Goal: Task Accomplishment & Management: Complete application form

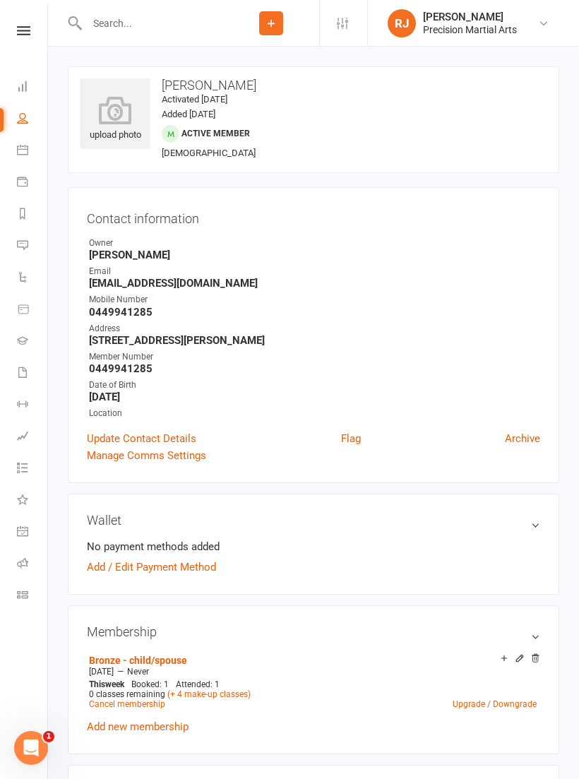
click at [25, 30] on icon at bounding box center [23, 30] width 13 height 9
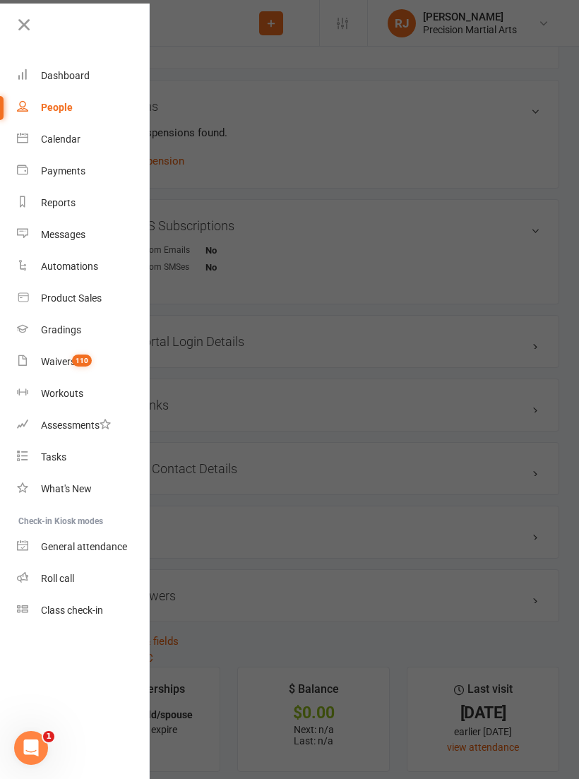
scroll to position [922, 0]
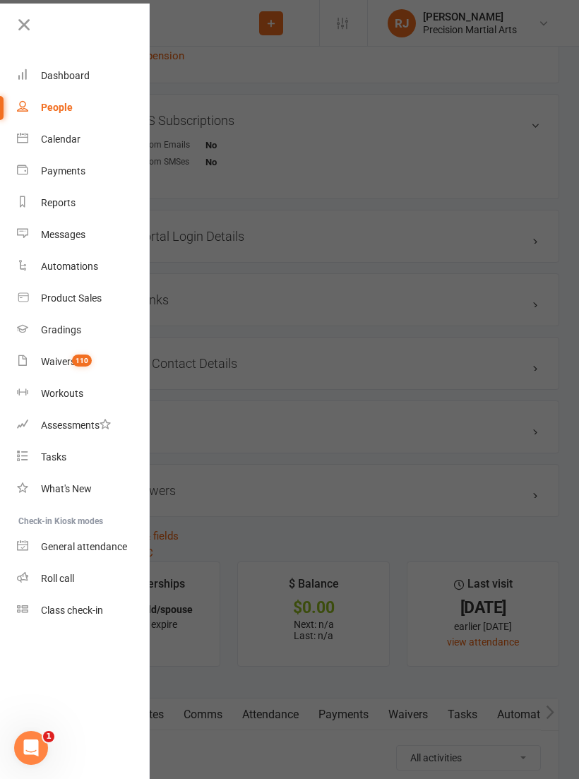
click at [19, 20] on icon at bounding box center [24, 25] width 20 height 20
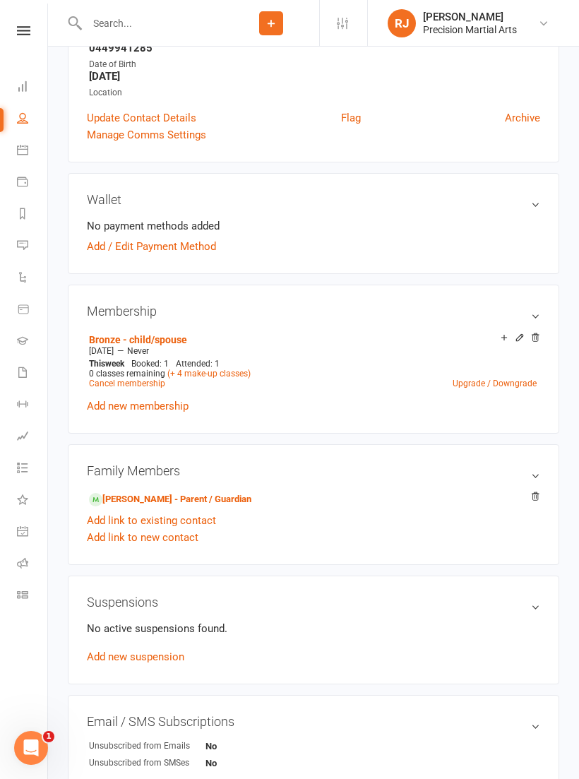
scroll to position [0, 0]
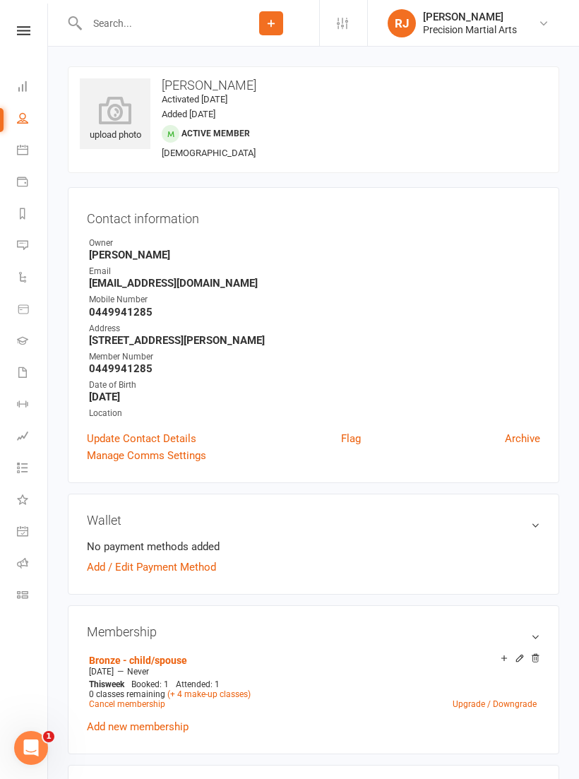
click at [20, 28] on icon at bounding box center [23, 30] width 13 height 9
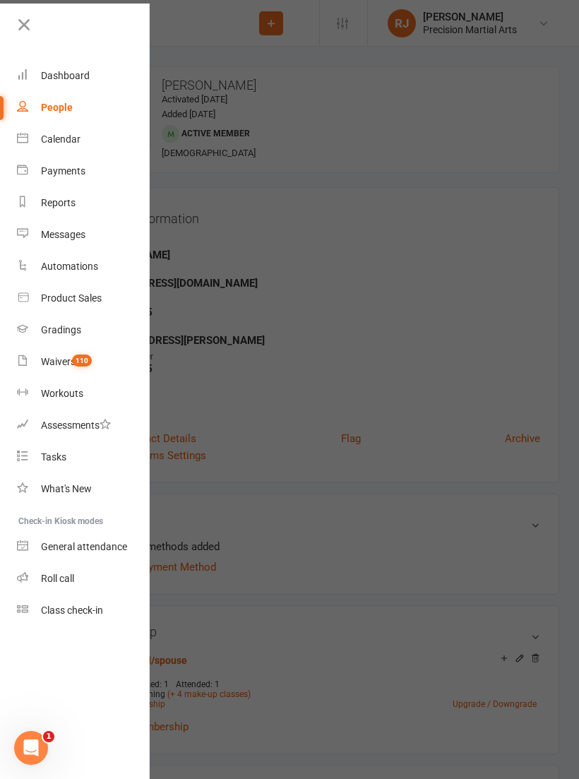
click at [81, 353] on link "Waivers 110" at bounding box center [84, 362] width 134 height 32
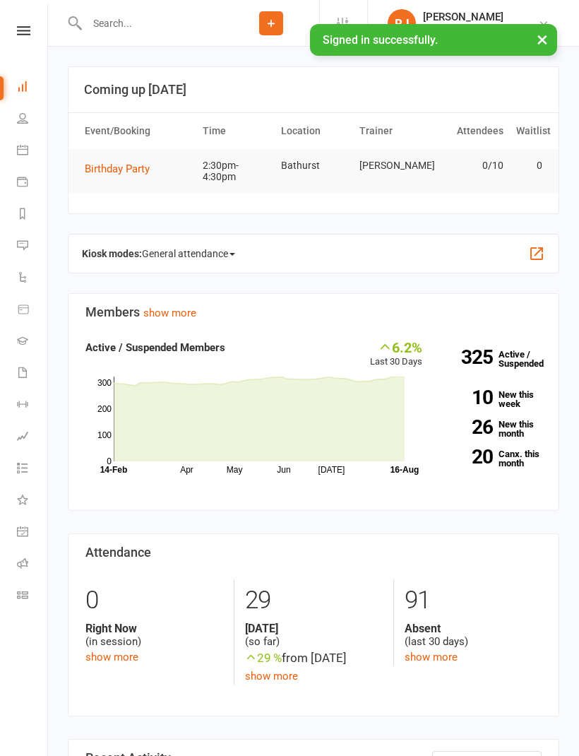
click at [26, 21] on nav "Clubworx Dashboard People Calendar Payments Reports Messages Automations Produc…" at bounding box center [24, 382] width 48 height 756
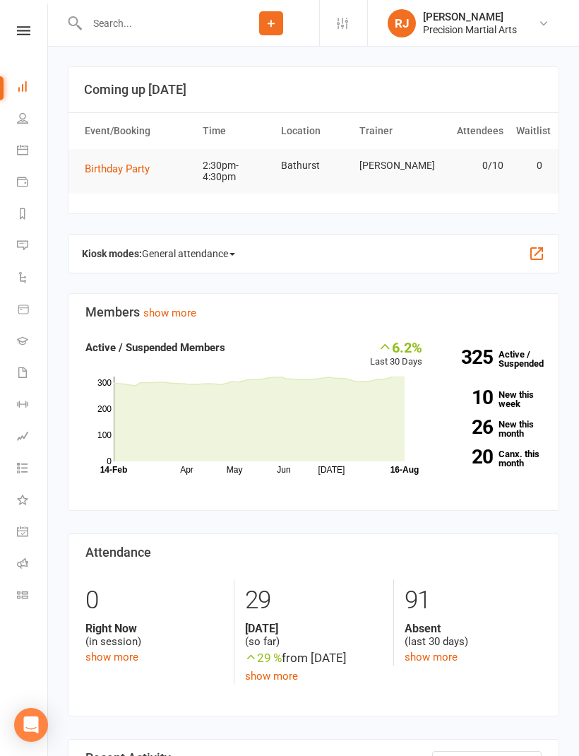
click at [28, 33] on icon at bounding box center [23, 30] width 13 height 9
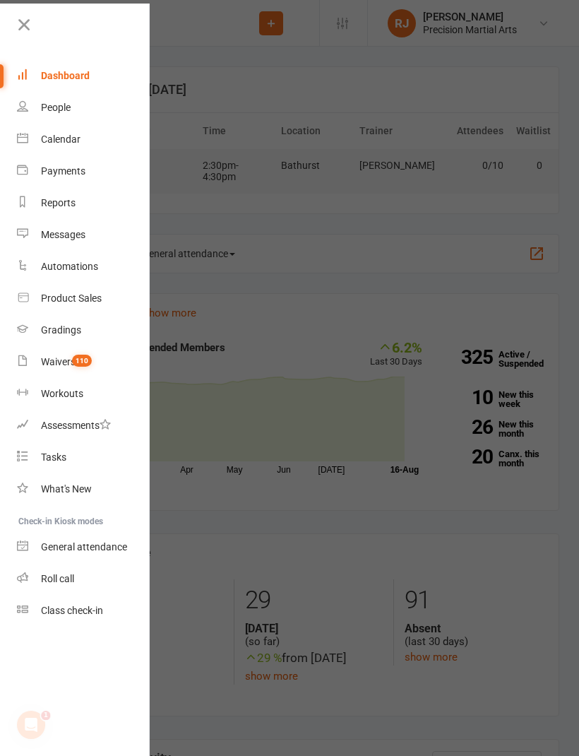
click at [21, 20] on icon at bounding box center [24, 25] width 20 height 20
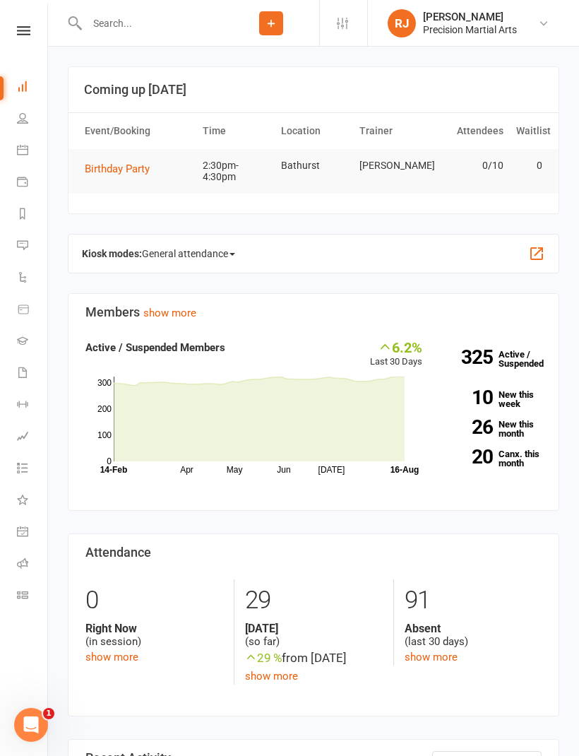
click at [272, 26] on icon at bounding box center [271, 23] width 13 height 13
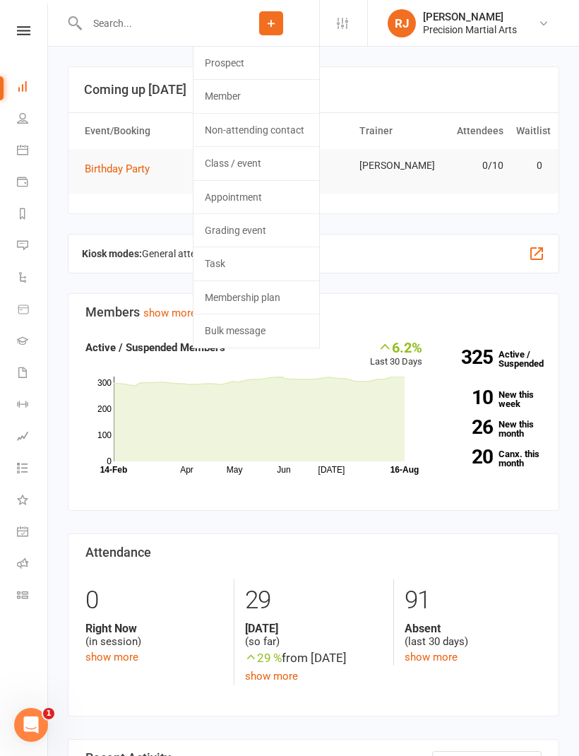
click at [288, 129] on link "Non-attending contact" at bounding box center [257, 130] width 126 height 32
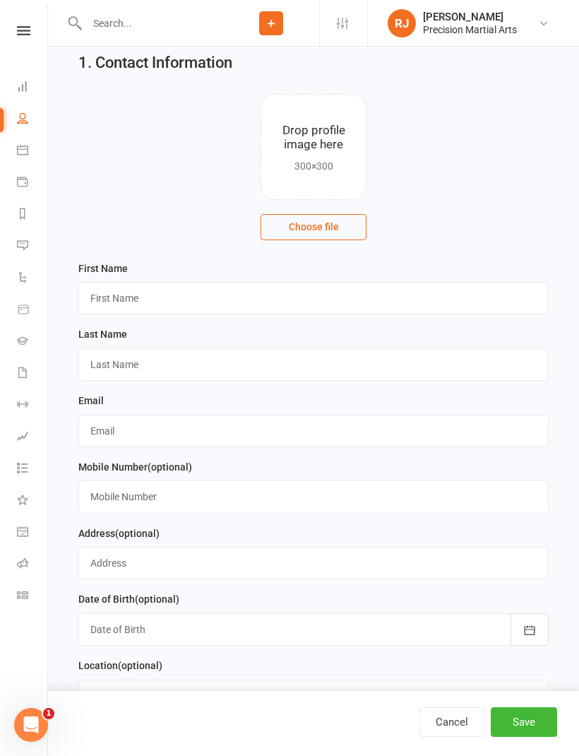
scroll to position [2, 0]
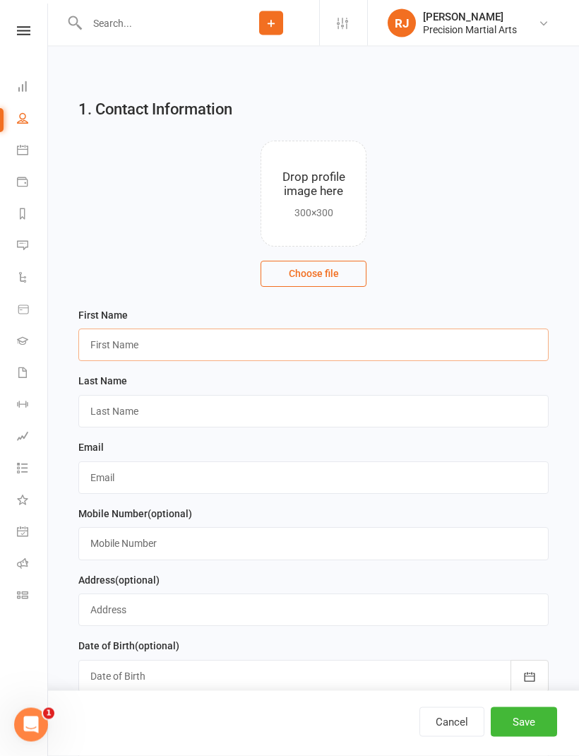
click at [141, 338] on input "text" at bounding box center [313, 345] width 470 height 32
click at [141, 337] on input "text" at bounding box center [313, 345] width 470 height 32
click at [173, 349] on input "text" at bounding box center [313, 345] width 470 height 32
type input "Pouya"
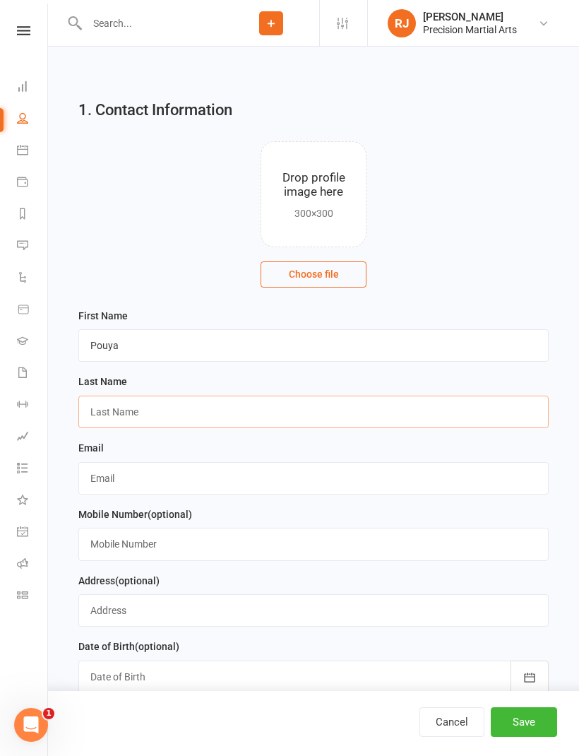
click at [152, 413] on input "text" at bounding box center [313, 412] width 470 height 32
type input "[PERSON_NAME]"
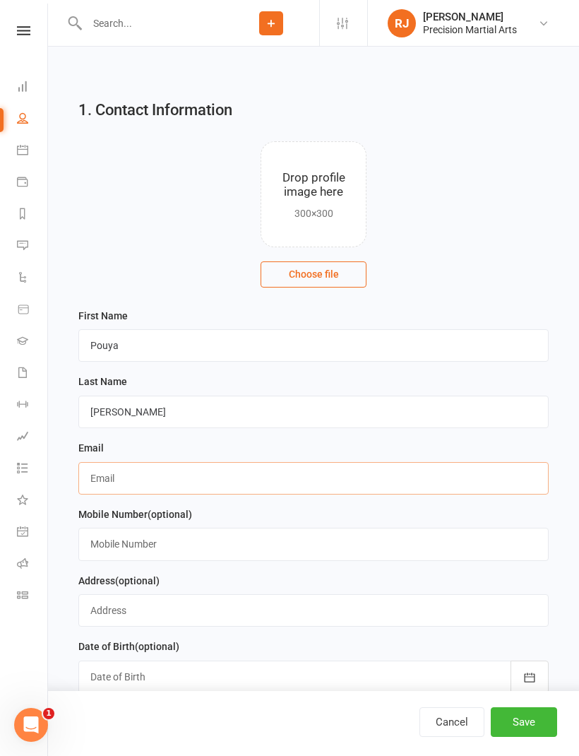
click at [133, 480] on input "text" at bounding box center [313, 478] width 470 height 32
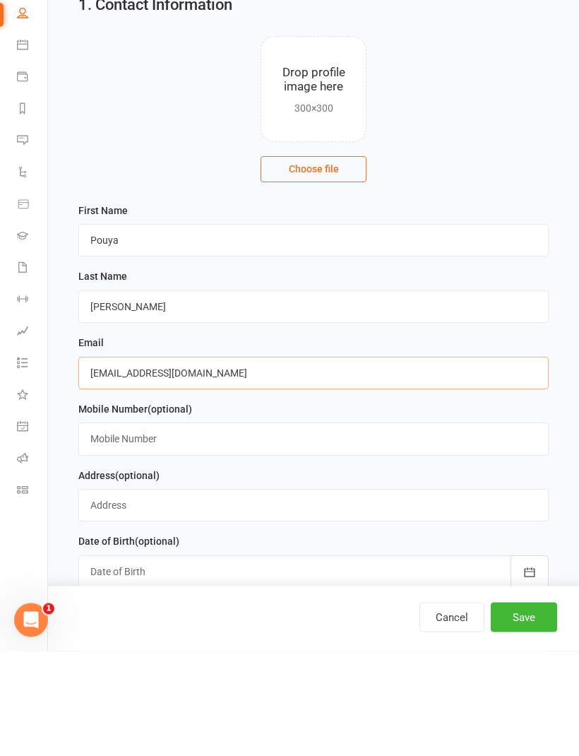
type input "[EMAIL_ADDRESS][DOMAIN_NAME]"
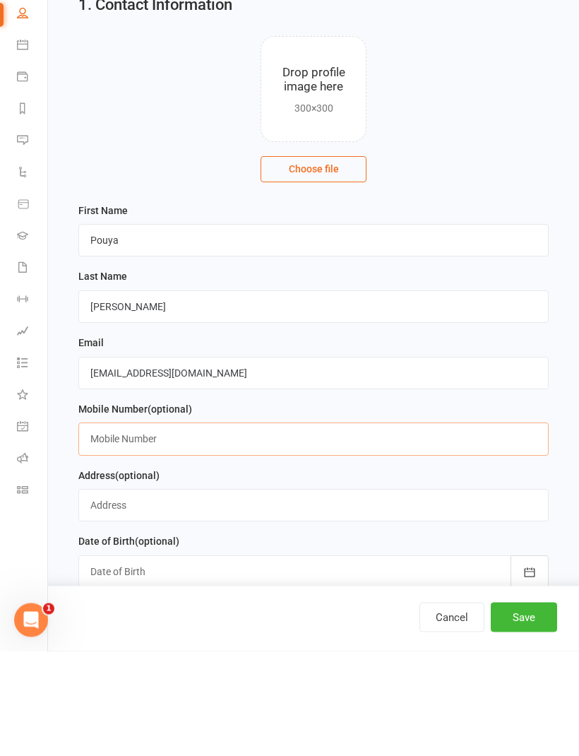
click at [150, 528] on input "text" at bounding box center [313, 544] width 470 height 32
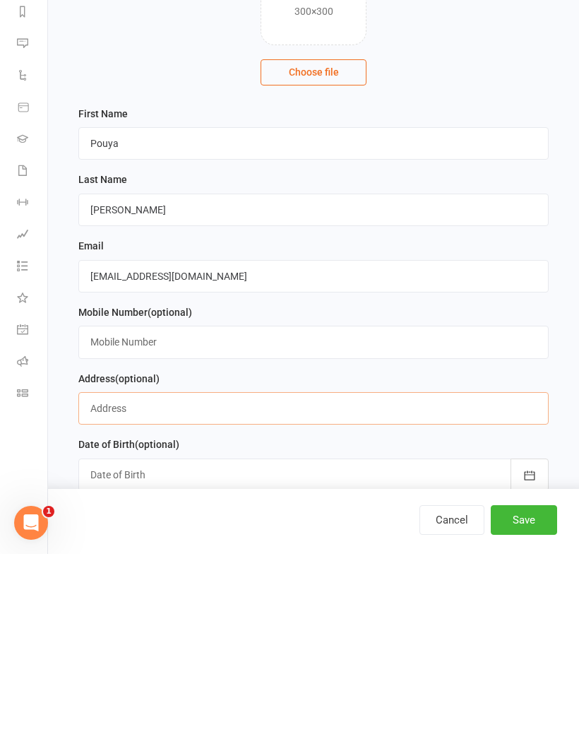
click at [136, 594] on input "text" at bounding box center [313, 610] width 470 height 32
type input "[STREET_ADDRESS]"
click at [174, 660] on div at bounding box center [313, 676] width 470 height 32
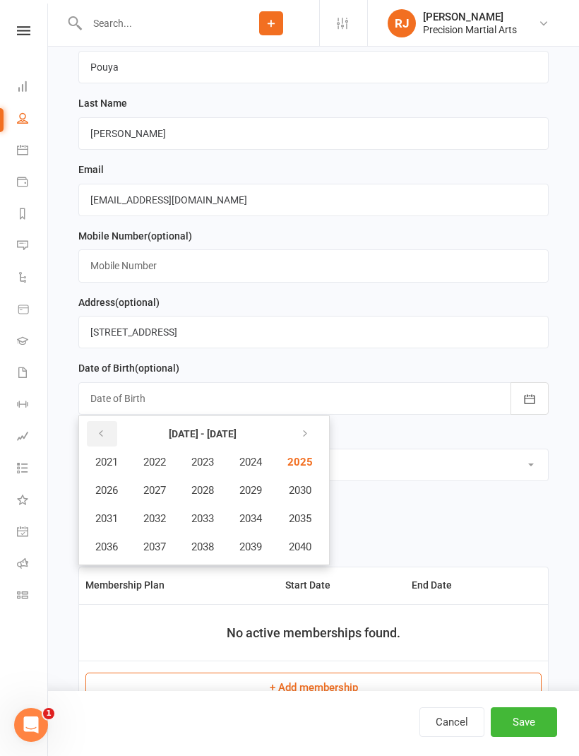
click at [100, 439] on icon "button" at bounding box center [101, 433] width 10 height 11
click at [102, 442] on button "button" at bounding box center [102, 433] width 30 height 25
click at [106, 439] on button "button" at bounding box center [102, 433] width 30 height 25
click at [308, 550] on span "1980" at bounding box center [299, 546] width 23 height 13
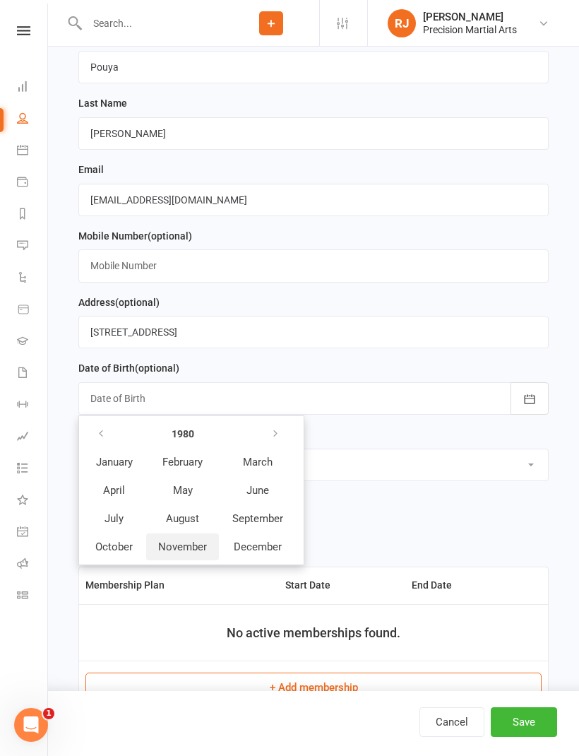
click at [198, 547] on span "November" at bounding box center [182, 546] width 49 height 13
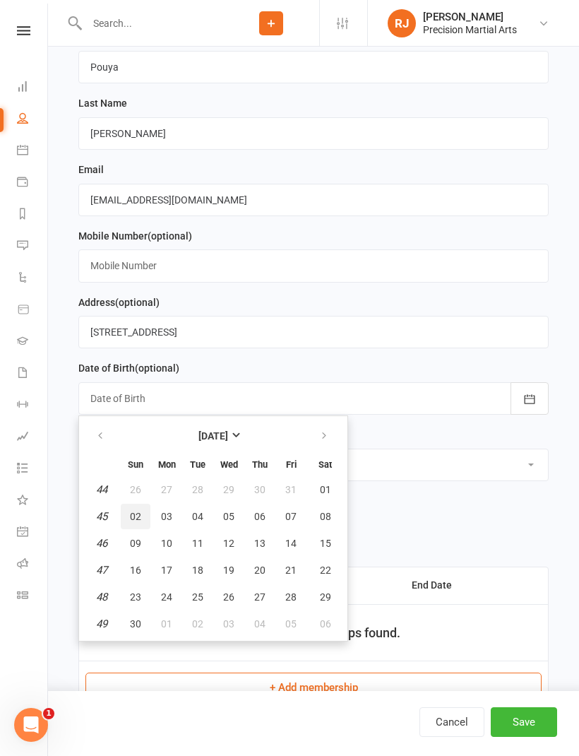
click at [143, 511] on button "02" at bounding box center [136, 516] width 30 height 25
type input "[DATE]"
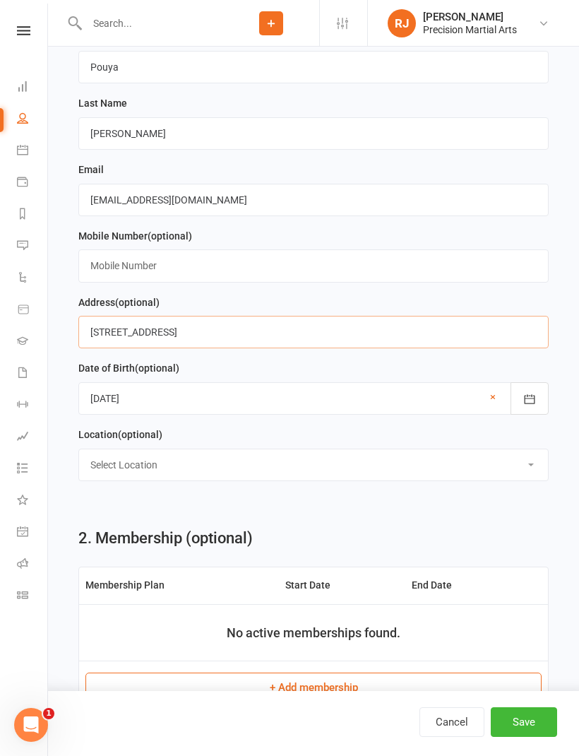
click at [188, 331] on input "[STREET_ADDRESS]" at bounding box center [313, 332] width 470 height 32
type input "8"
click at [475, 401] on div at bounding box center [313, 398] width 470 height 32
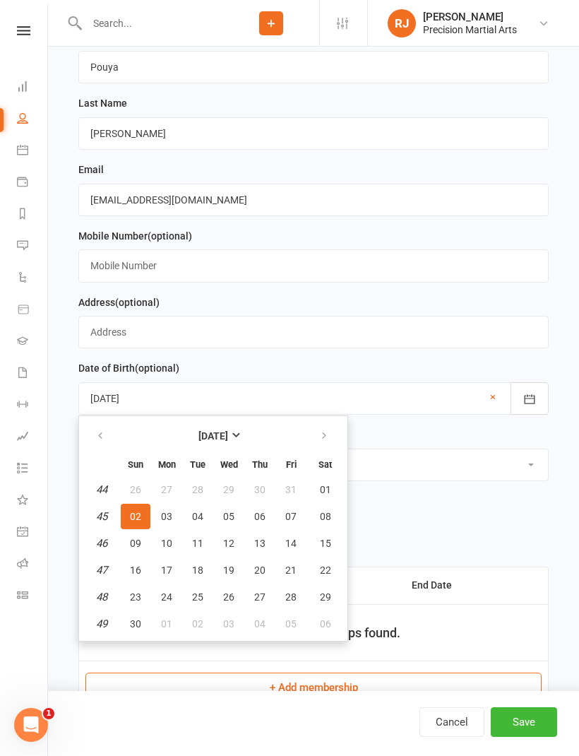
scroll to position [307, 0]
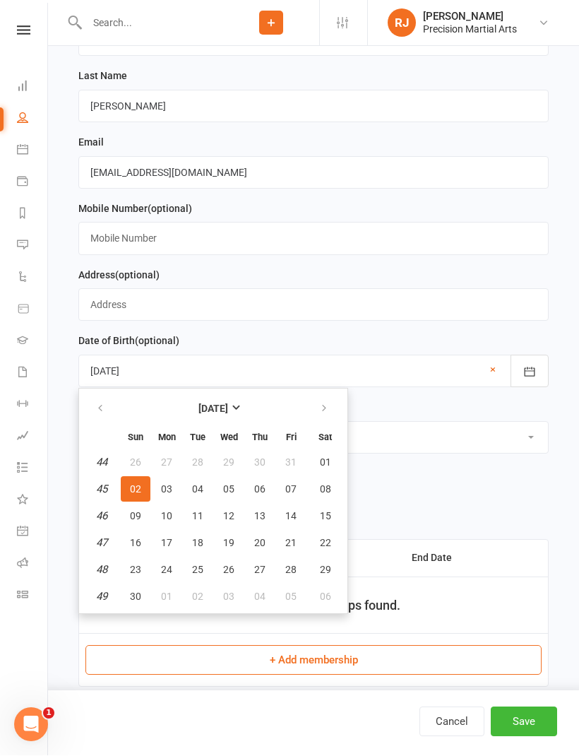
click at [495, 367] on link "×" at bounding box center [493, 370] width 6 height 17
click at [447, 416] on div "Location (optional) Select Location [GEOGRAPHIC_DATA] Example Room (Rename me!)" at bounding box center [313, 426] width 470 height 55
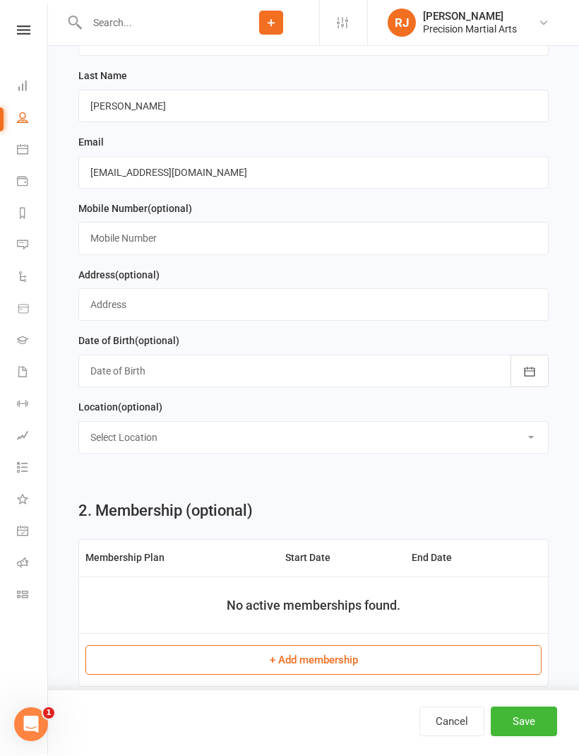
click at [165, 443] on select "Select Location [GEOGRAPHIC_DATA] Example Room (Rename me!)" at bounding box center [313, 437] width 469 height 31
select select "0"
click at [540, 737] on button "Save" at bounding box center [524, 722] width 66 height 30
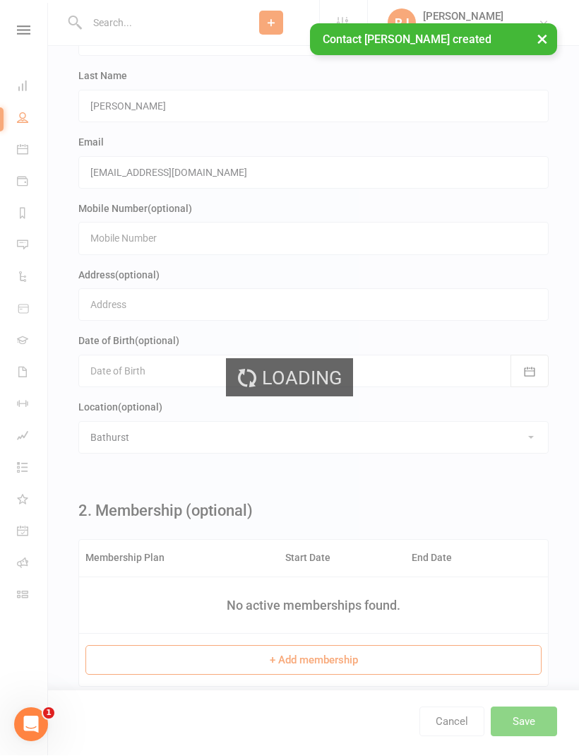
scroll to position [0, 0]
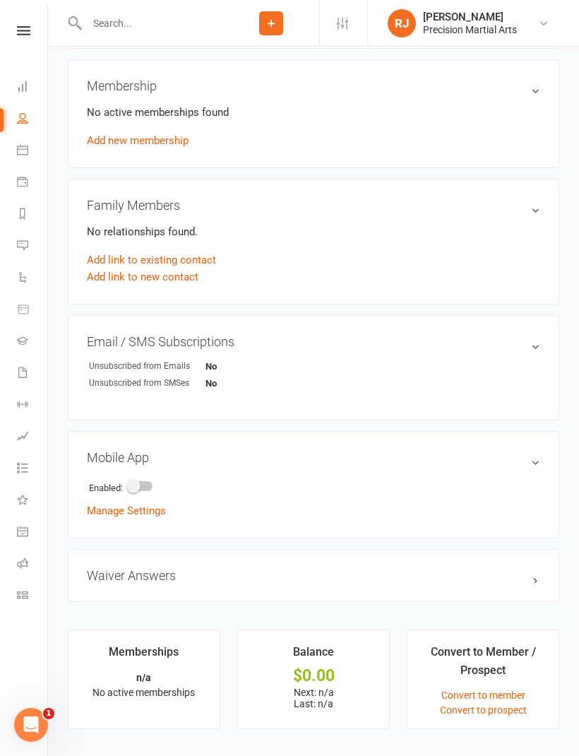
scroll to position [507, 0]
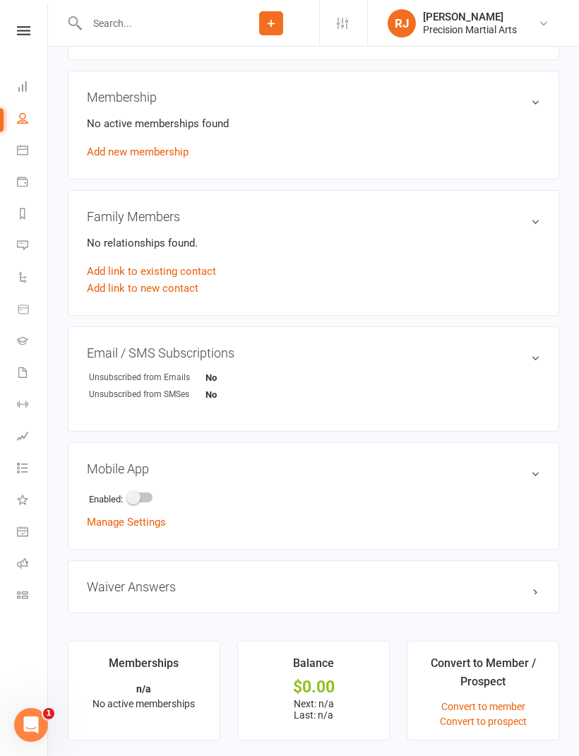
click at [181, 292] on link "Add link to new contact" at bounding box center [143, 288] width 112 height 17
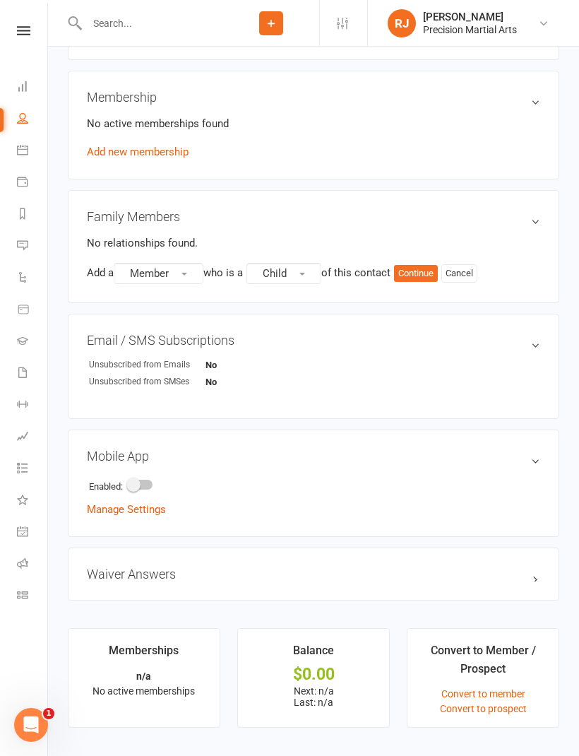
click at [432, 261] on relationship-list "No relationships found. Add a Member who is a Child of this contact Continue Ca…" at bounding box center [314, 259] width 454 height 49
click at [417, 269] on button "Continue" at bounding box center [416, 273] width 44 height 17
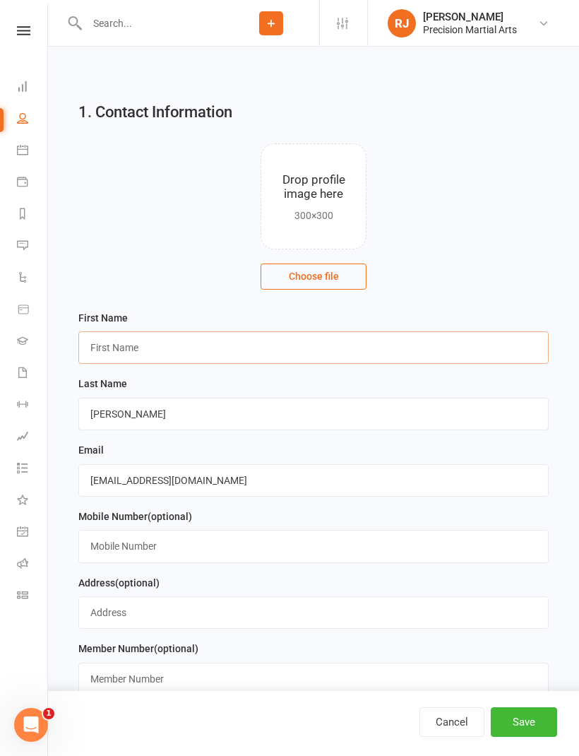
click at [135, 346] on input "text" at bounding box center [313, 347] width 470 height 32
type input "[PERSON_NAME]"
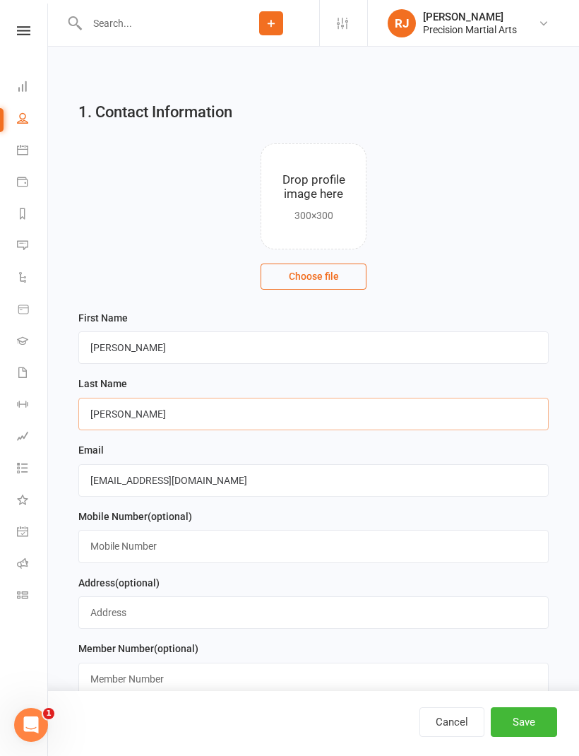
click at [176, 415] on input "[PERSON_NAME]" at bounding box center [313, 414] width 470 height 32
type input "K"
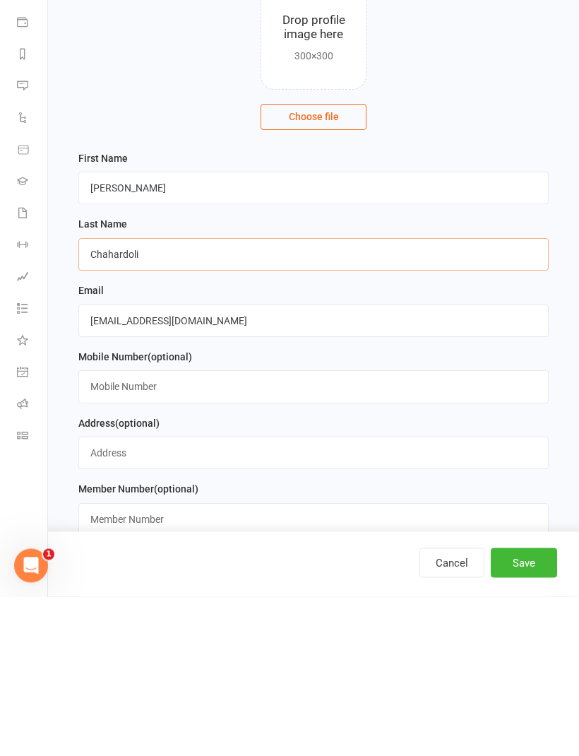
type input "Chahardoli"
click at [175, 530] on input "text" at bounding box center [313, 546] width 470 height 32
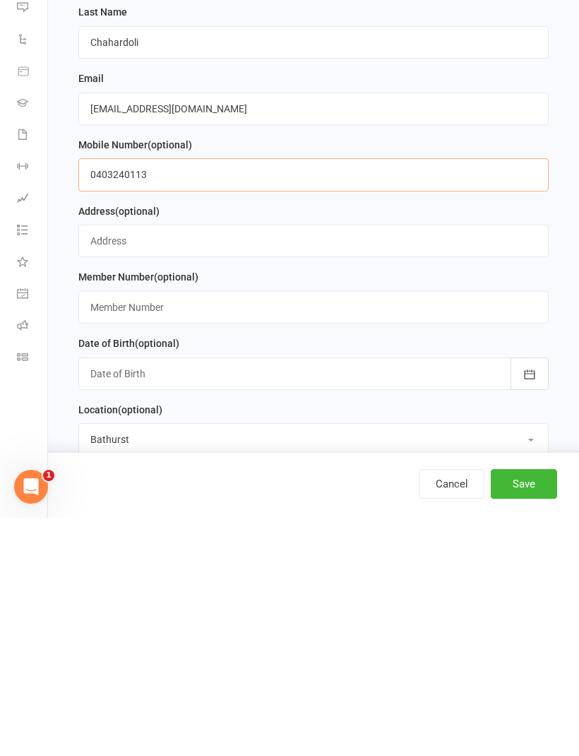
scroll to position [160, 0]
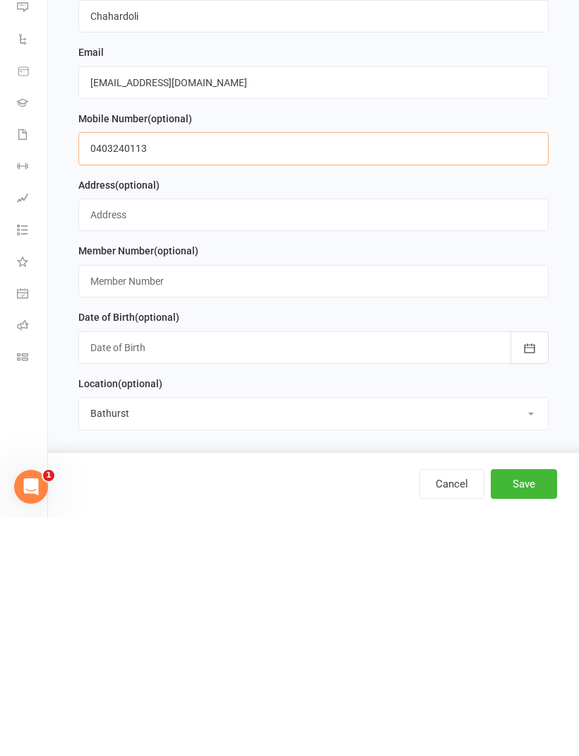
type input "0403240113"
click at [461, 569] on div at bounding box center [313, 585] width 470 height 32
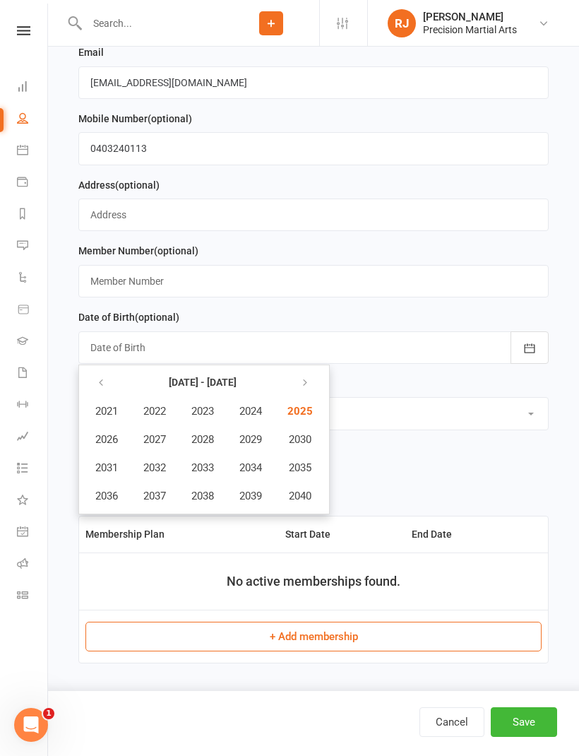
click at [472, 386] on div "Location (optional) Select Location [GEOGRAPHIC_DATA] Example Room (Rename me!)" at bounding box center [313, 402] width 470 height 55
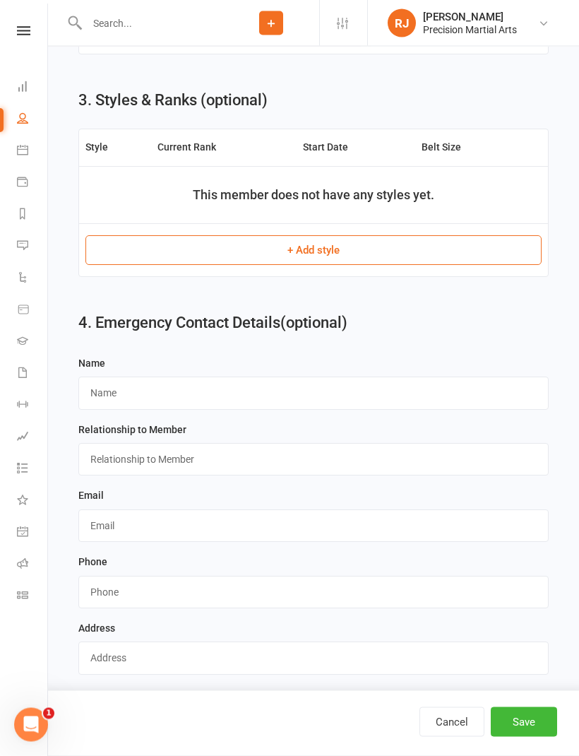
click at [528, 737] on button "Save" at bounding box center [524, 722] width 66 height 30
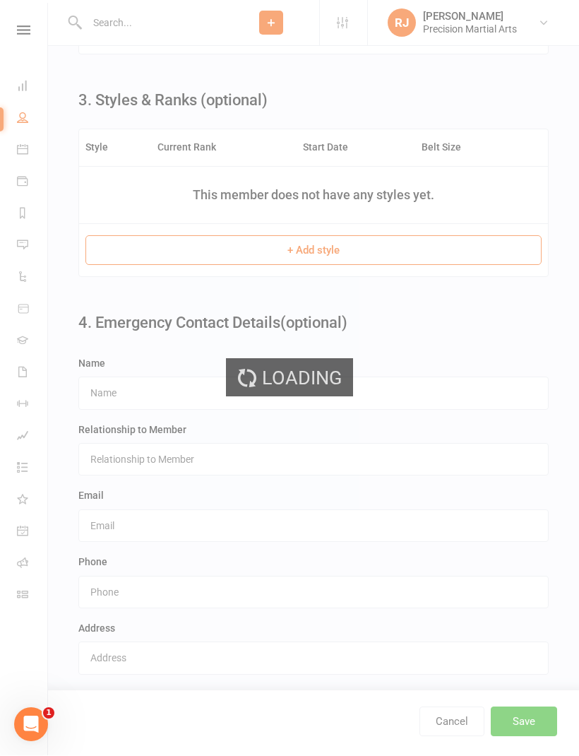
scroll to position [0, 0]
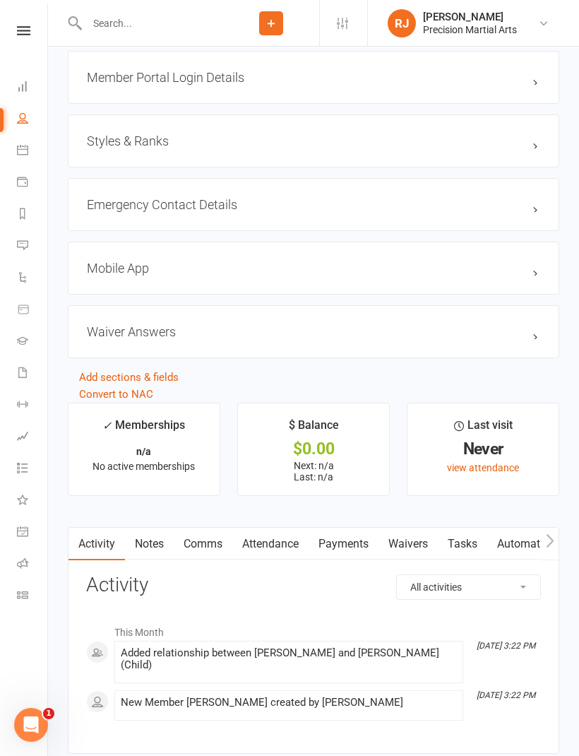
click at [405, 539] on link "Waivers" at bounding box center [408, 544] width 59 height 32
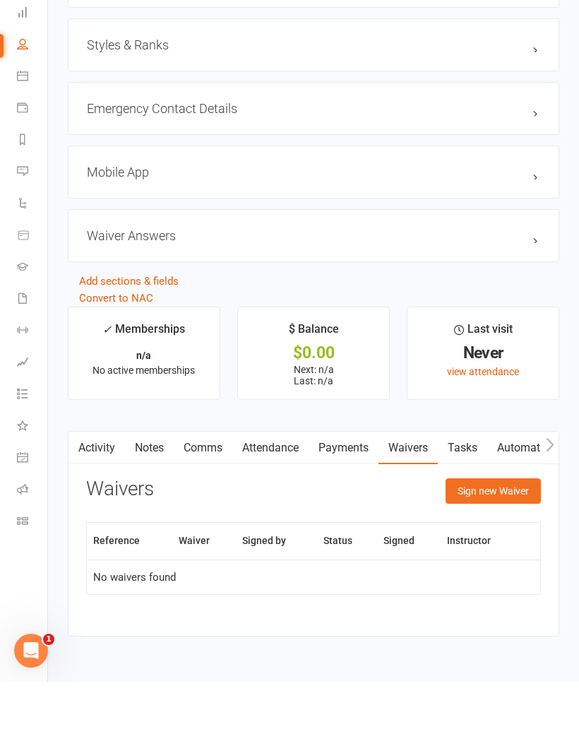
scroll to position [1062, 0]
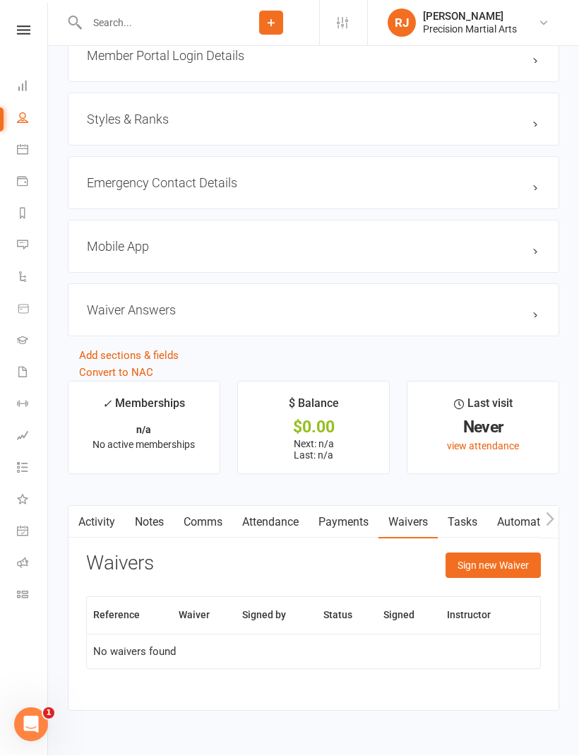
click at [472, 539] on link "Tasks" at bounding box center [462, 522] width 49 height 32
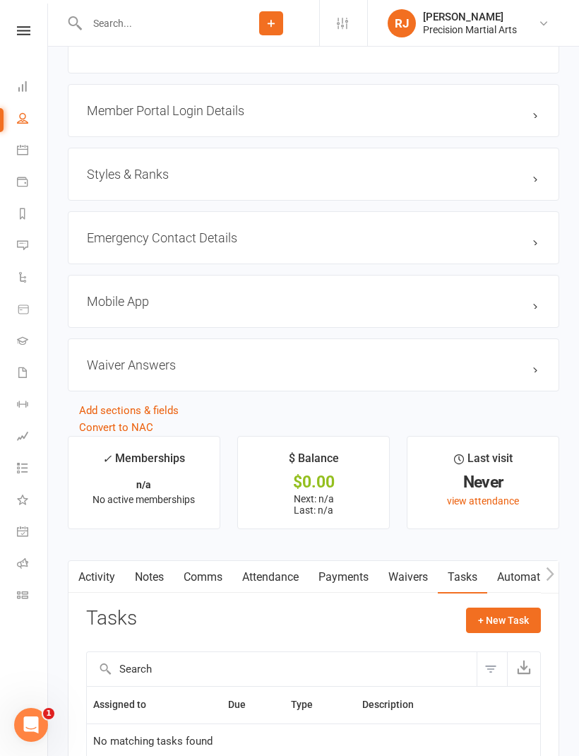
scroll to position [1096, 0]
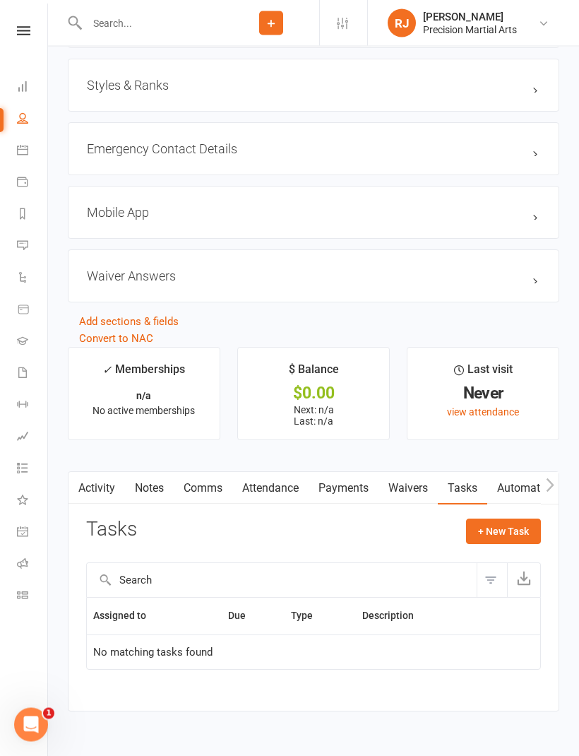
click at [415, 501] on link "Waivers" at bounding box center [408, 489] width 59 height 32
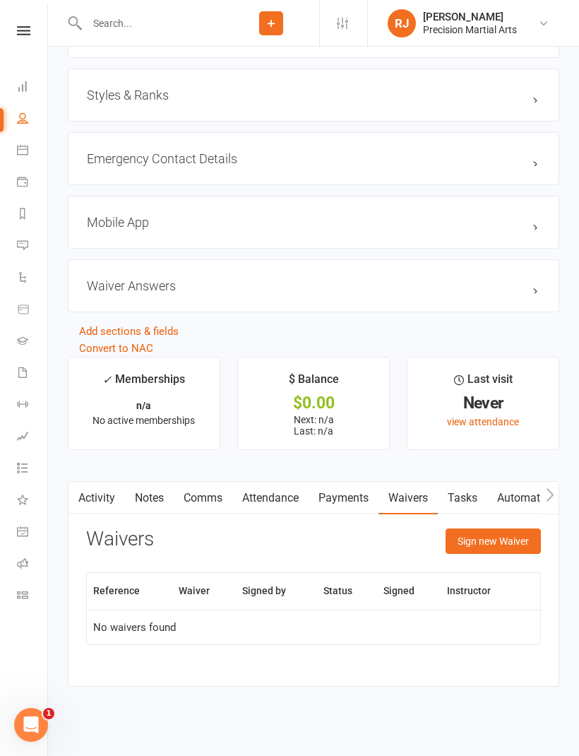
click at [476, 540] on button "Sign new Waiver" at bounding box center [493, 540] width 95 height 25
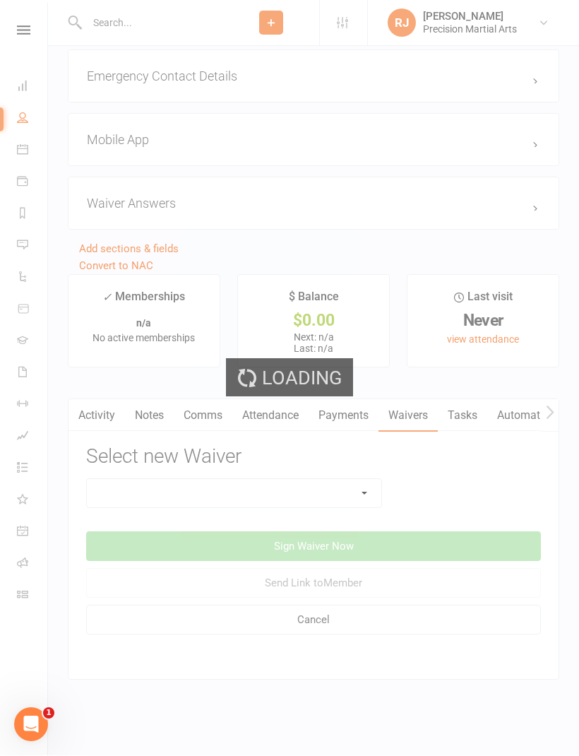
scroll to position [1185, 0]
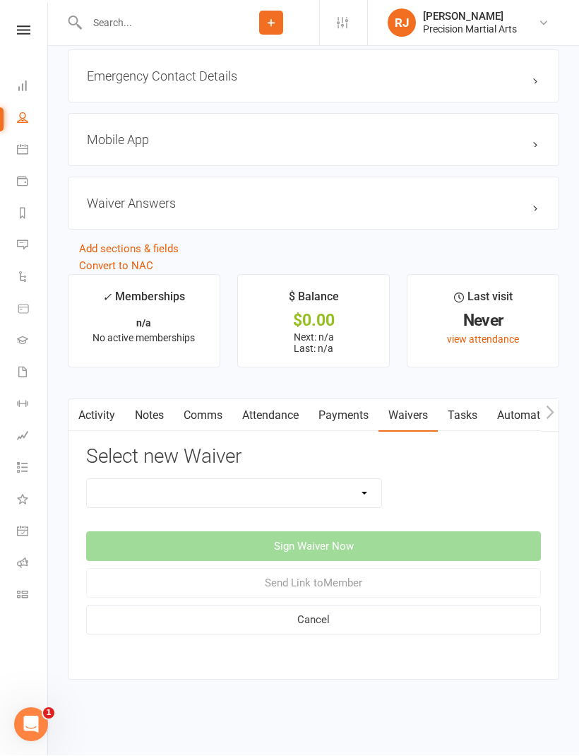
click at [215, 480] on select "4 week program Adults free session Adults PT session Gym Membership Kids free l…" at bounding box center [234, 494] width 295 height 28
select select "2767"
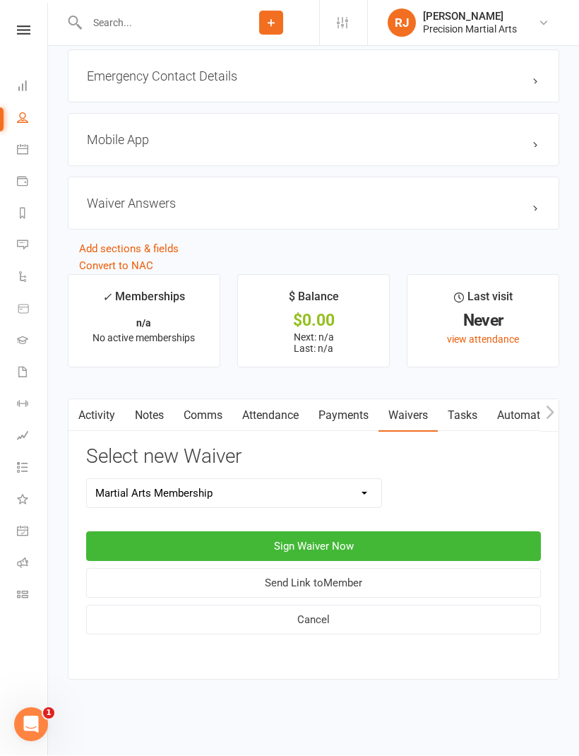
click at [234, 532] on button "Sign Waiver Now" at bounding box center [313, 547] width 455 height 30
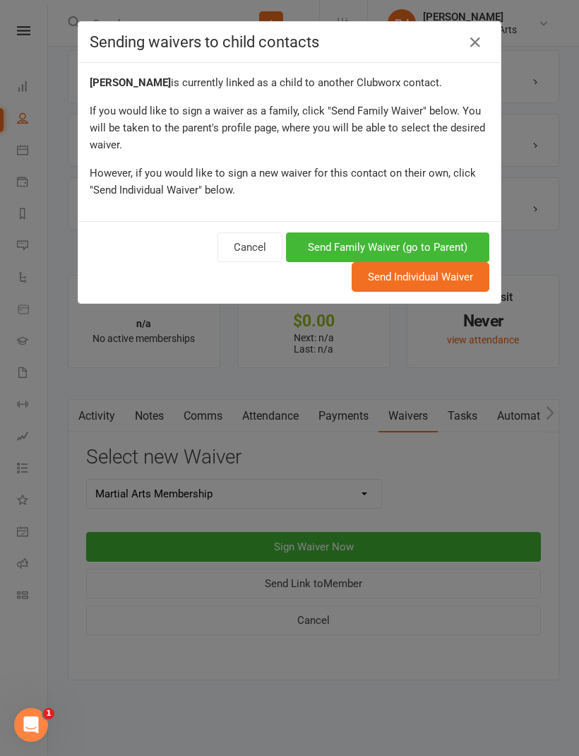
click at [446, 251] on button "Send Family Waiver (go to Parent)" at bounding box center [387, 247] width 203 height 30
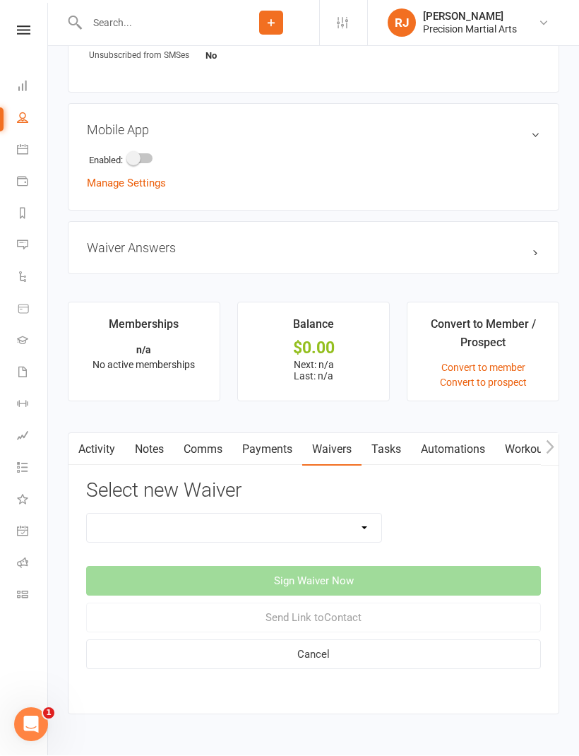
scroll to position [841, 0]
click at [367, 526] on select "4 week program Adults free session Adults PT session Birthday party waiver Gym …" at bounding box center [234, 528] width 295 height 28
select select "2767"
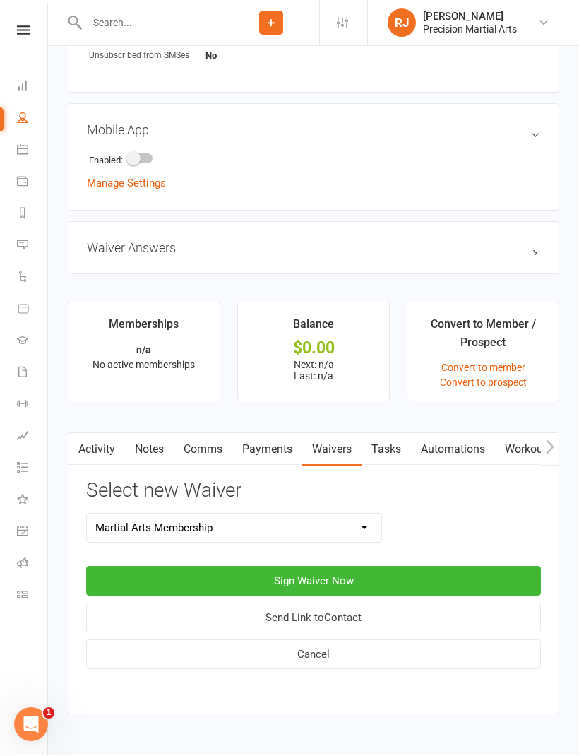
click at [378, 577] on button "Sign Waiver Now" at bounding box center [313, 582] width 455 height 30
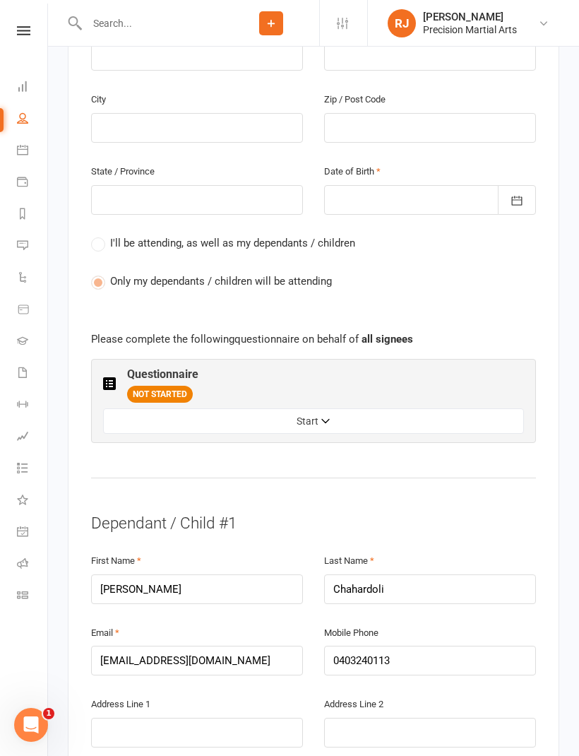
scroll to position [611, 0]
click at [109, 378] on icon at bounding box center [109, 384] width 13 height 13
click at [334, 409] on button "Start" at bounding box center [313, 421] width 421 height 25
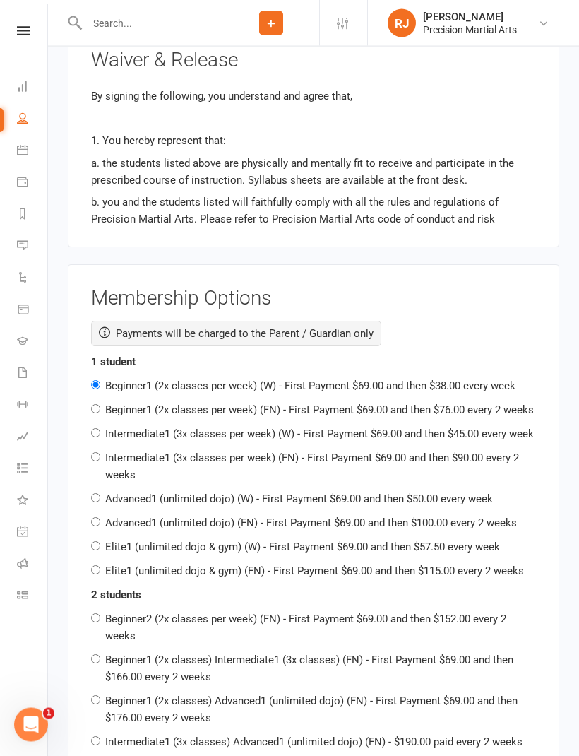
scroll to position [2939, 0]
click at [46, 372] on link "Waivers 110" at bounding box center [33, 374] width 32 height 32
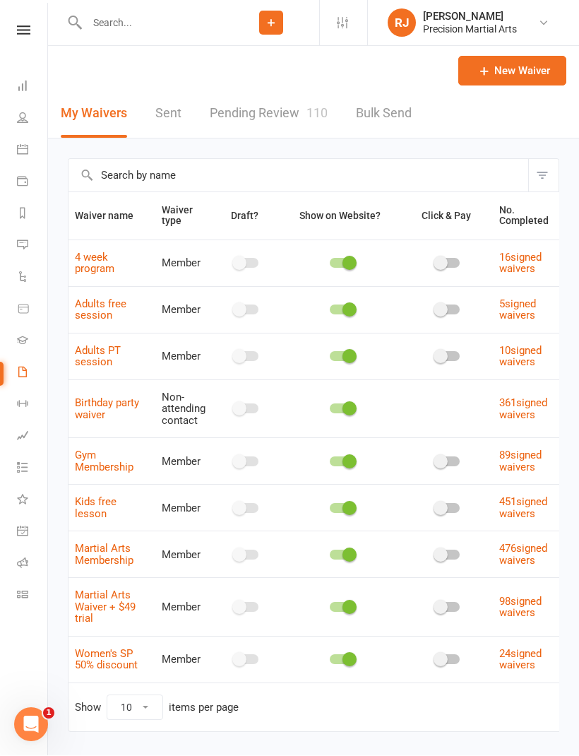
scroll to position [1, 0]
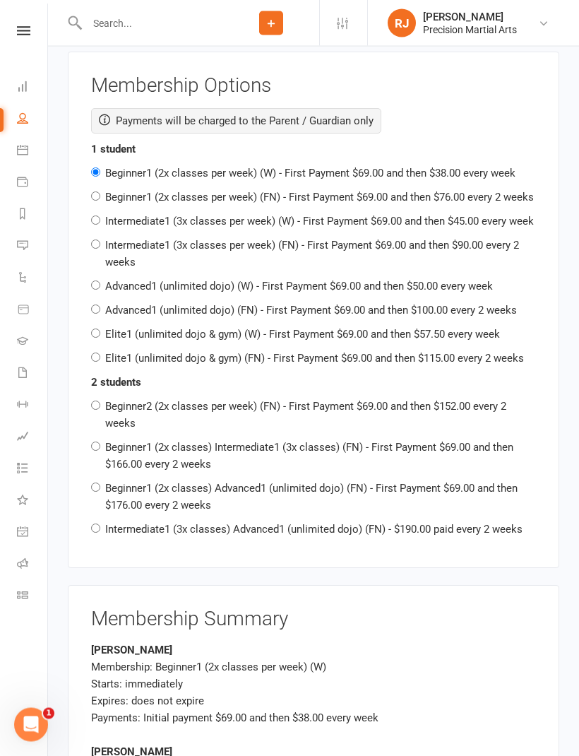
scroll to position [2306, 0]
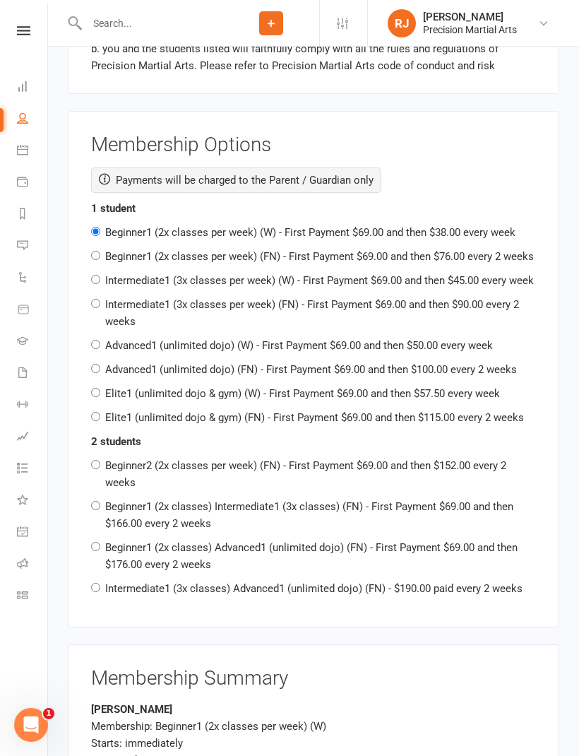
click at [97, 251] on input "Beginner1 (2x classes per week) (FN) - First Payment $69.00 and then $76.00 eve…" at bounding box center [95, 255] width 9 height 9
radio input "true"
radio input "false"
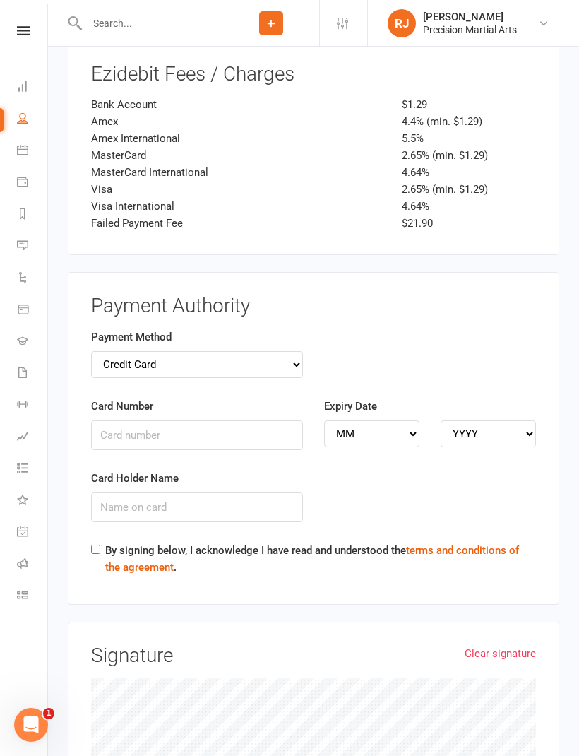
scroll to position [3194, 0]
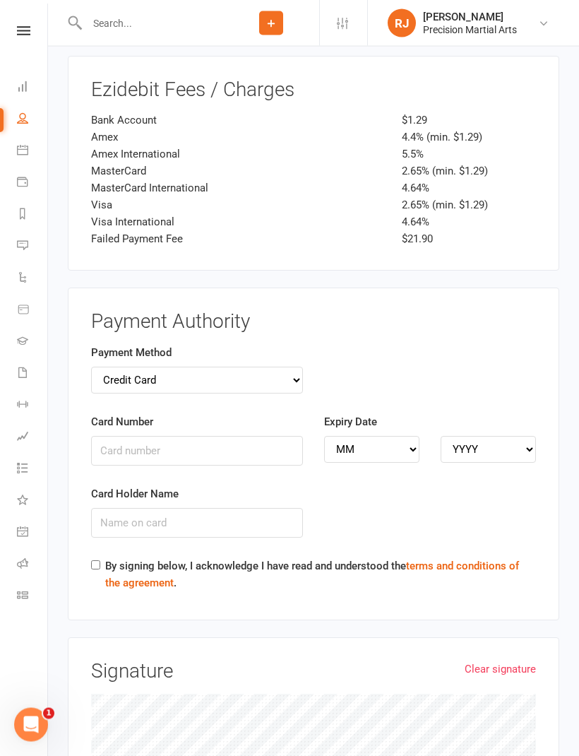
click at [107, 350] on div "Payment Method Credit Card Bank Account" at bounding box center [197, 369] width 212 height 49
click at [154, 345] on label "Payment Method" at bounding box center [131, 353] width 81 height 17
click at [283, 367] on select "Credit Card Bank Account" at bounding box center [197, 380] width 212 height 27
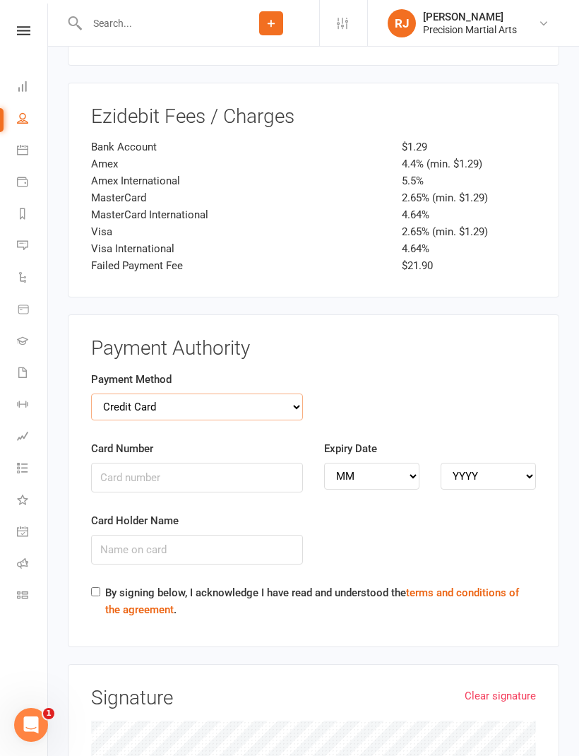
scroll to position [3178, 0]
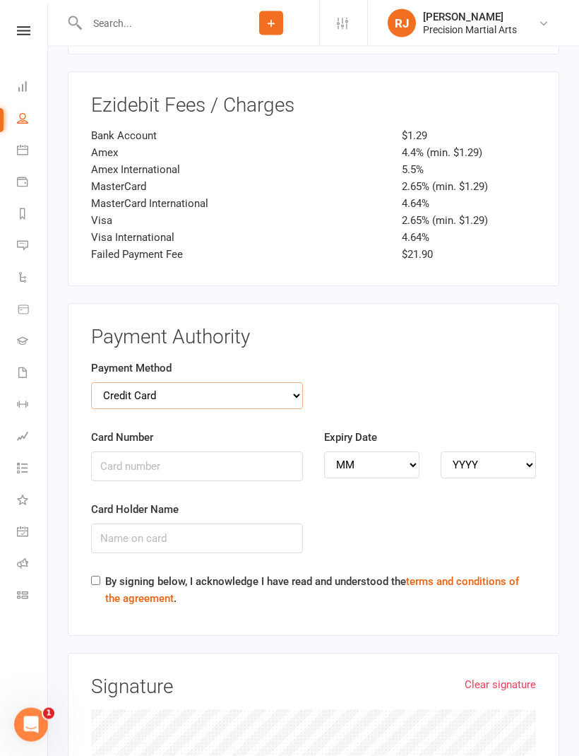
click at [293, 383] on select "Credit Card Bank Account" at bounding box center [197, 396] width 212 height 27
click at [165, 451] on input "Card Number" at bounding box center [197, 466] width 212 height 30
type input "4239530098233704"
click at [403, 452] on select "MM 01 02 03 04 05 06 07 08 09 10 11 12" at bounding box center [371, 465] width 95 height 27
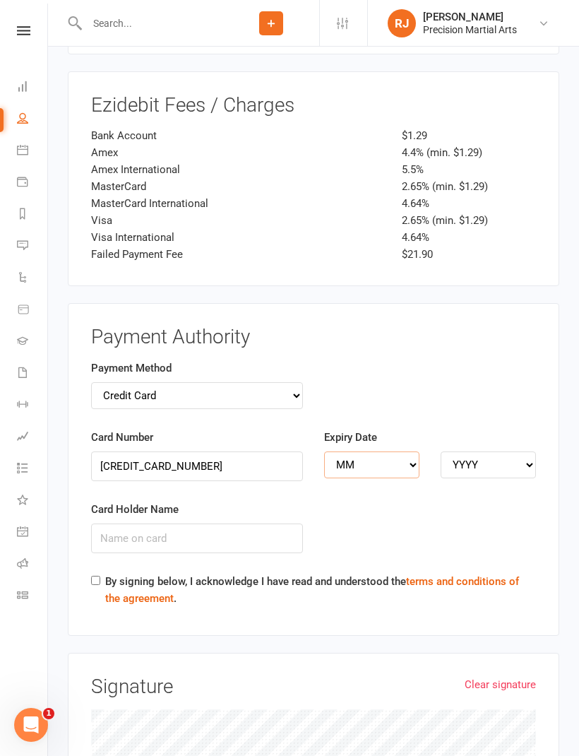
select select "08"
click at [518, 451] on select "YYYY 2025 2026 2027 2028 2029 2030 2031 2032 2033 2034" at bounding box center [488, 464] width 95 height 27
select select "2029"
click at [150, 523] on input "Card Holder Name" at bounding box center [197, 538] width 212 height 30
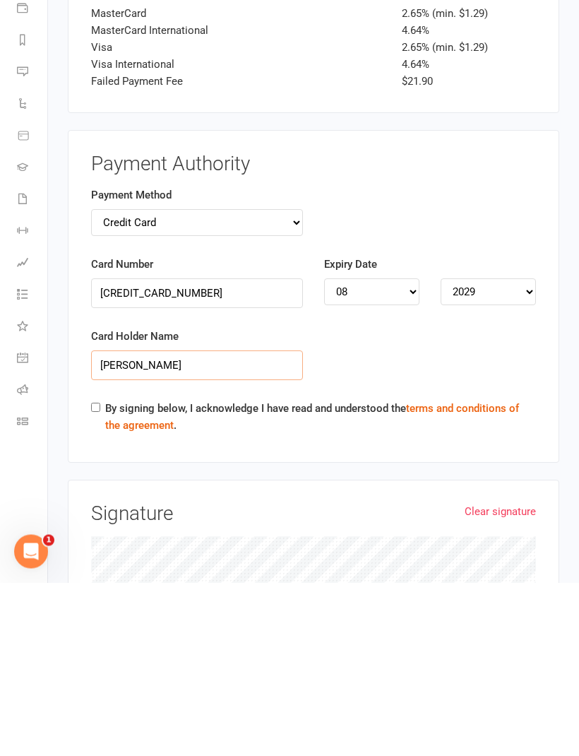
type input "Pouya Karimi"
click at [106, 574] on label "By signing below, I acknowledge I have read and understood the terms and condit…" at bounding box center [320, 591] width 431 height 34
click at [100, 576] on input "By signing below, I acknowledge I have read and understood the terms and condit…" at bounding box center [95, 580] width 9 height 9
checkbox input "true"
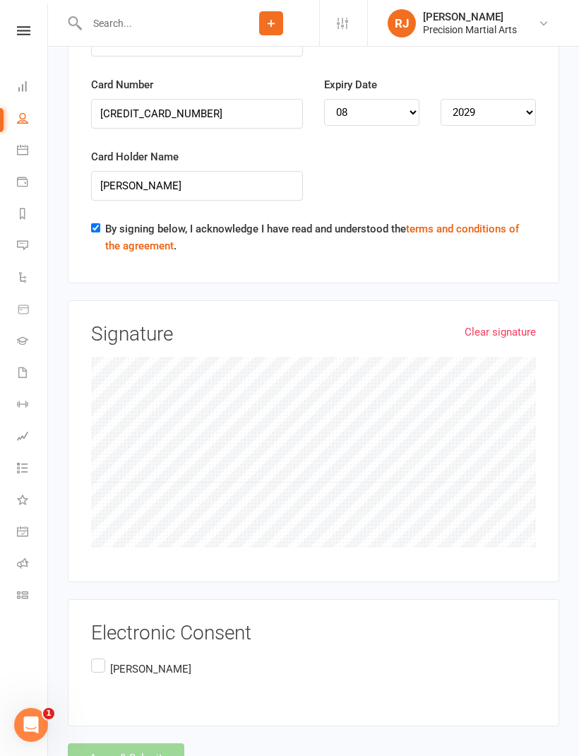
scroll to position [3533, 0]
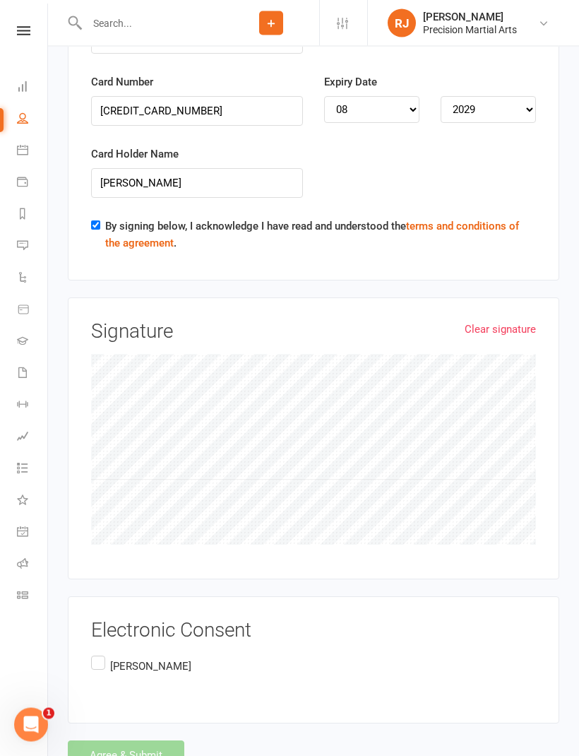
click at [100, 653] on label "Pouya Karimi" at bounding box center [141, 667] width 100 height 28
click at [100, 653] on input "Pouya Karimi" at bounding box center [95, 653] width 9 height 0
click at [138, 741] on button "Agree & Submit" at bounding box center [126, 756] width 117 height 30
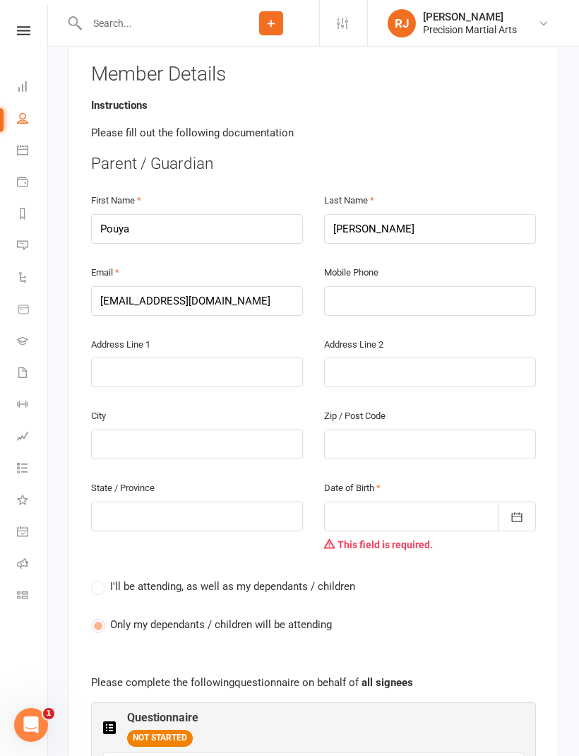
scroll to position [295, 0]
click at [449, 502] on div at bounding box center [430, 517] width 212 height 30
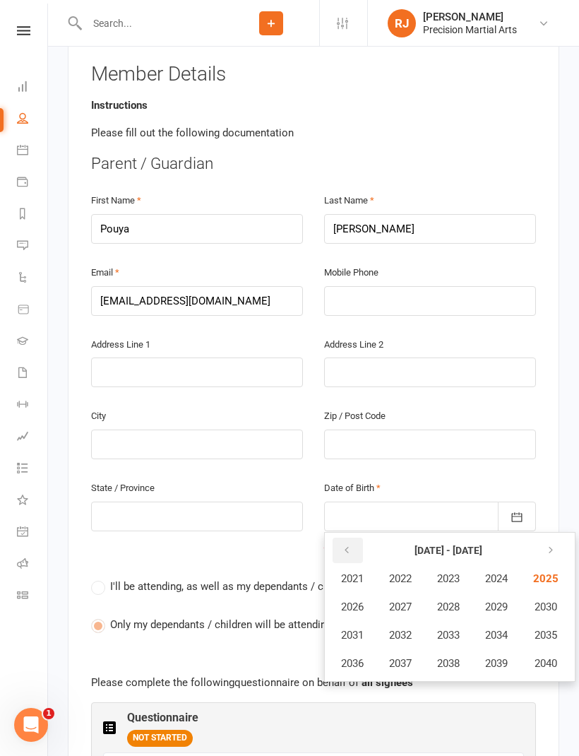
click at [345, 545] on icon "button" at bounding box center [347, 550] width 10 height 11
click at [354, 538] on button "button" at bounding box center [348, 550] width 30 height 25
click at [349, 538] on button "button" at bounding box center [348, 550] width 30 height 25
click at [563, 650] on button "1980" at bounding box center [544, 663] width 47 height 27
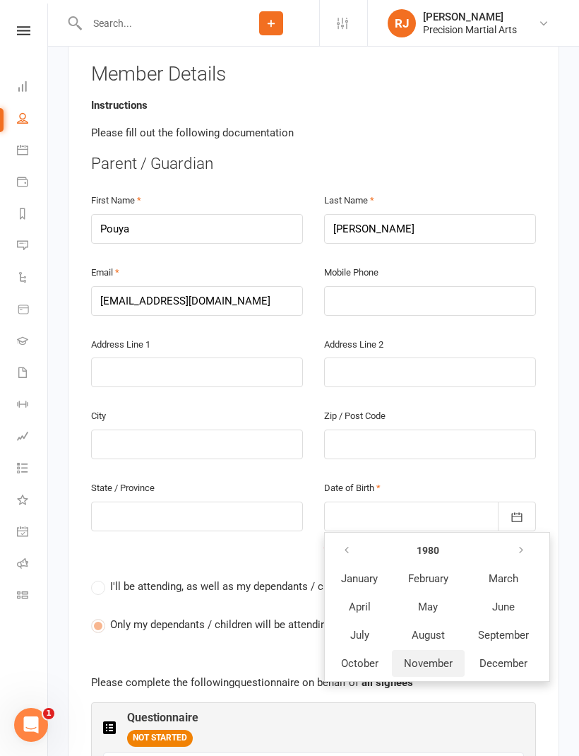
click at [439, 657] on span "November" at bounding box center [428, 663] width 49 height 13
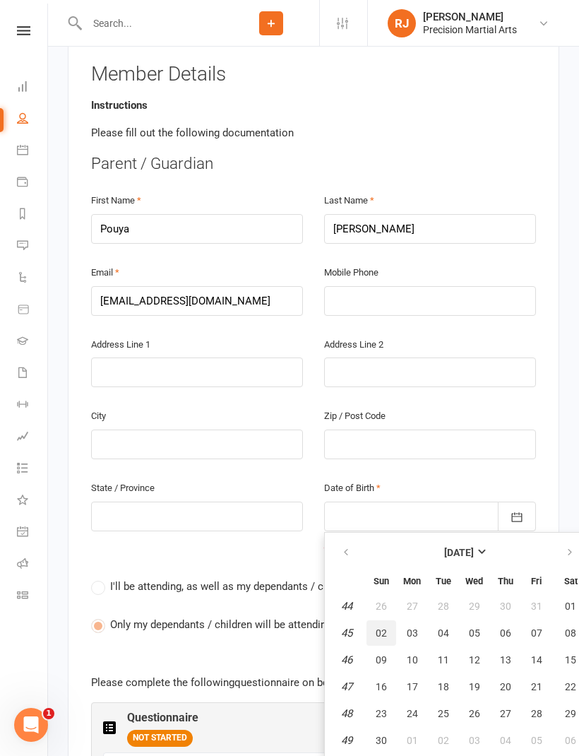
click at [378, 627] on span "02" at bounding box center [381, 632] width 11 height 11
type input "02 Nov 1980"
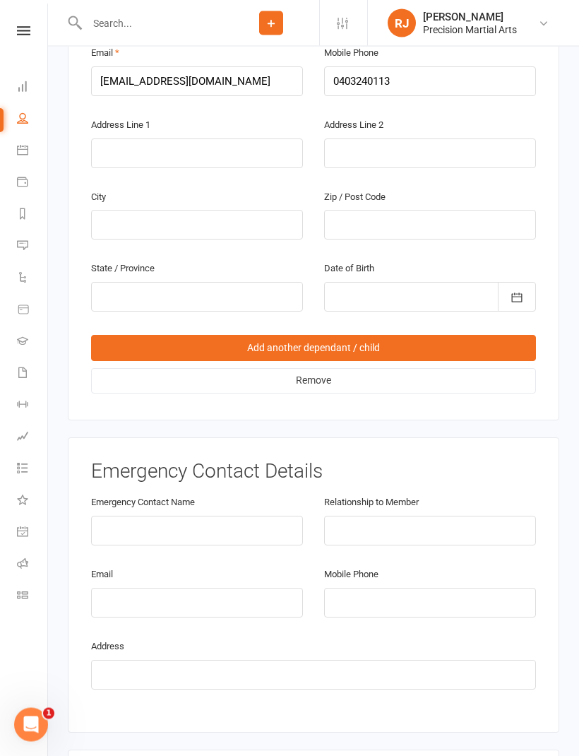
scroll to position [1219, 0]
click at [206, 516] on input "text" at bounding box center [197, 531] width 212 height 30
type input "Hossein"
click at [401, 516] on input "text" at bounding box center [430, 531] width 212 height 30
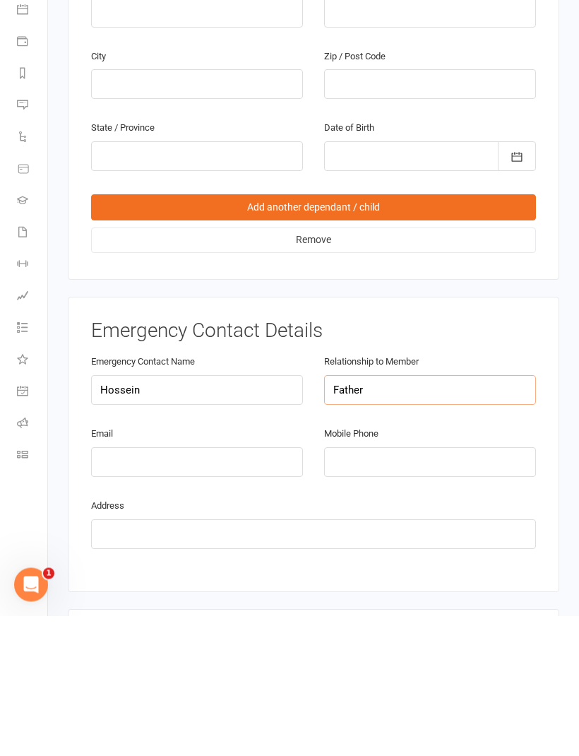
type input "Father"
click at [395, 588] on input "tel" at bounding box center [430, 603] width 212 height 30
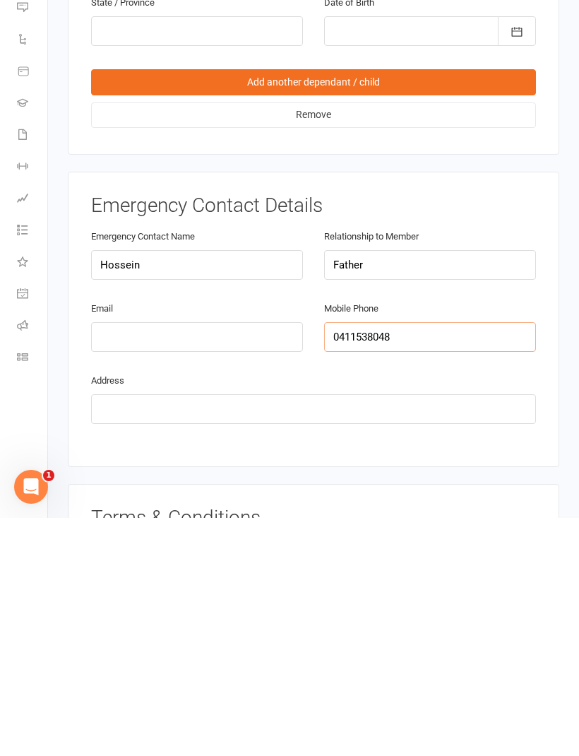
scroll to position [1252, 0]
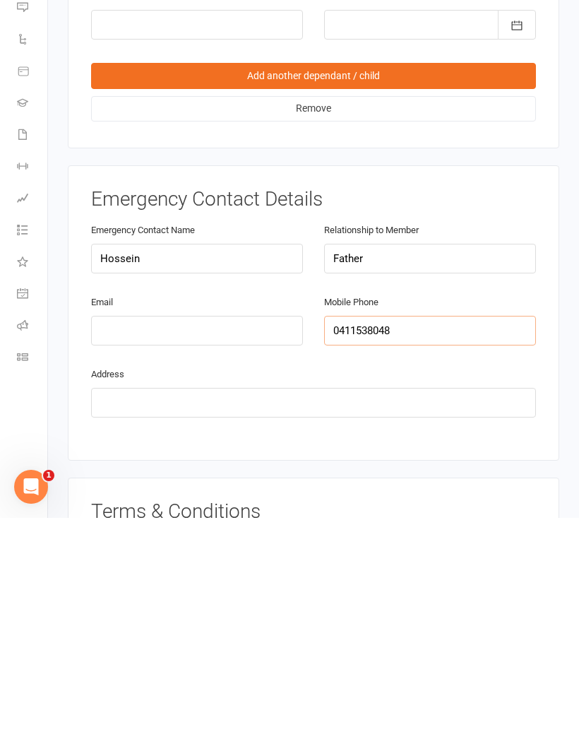
type input "0411538048"
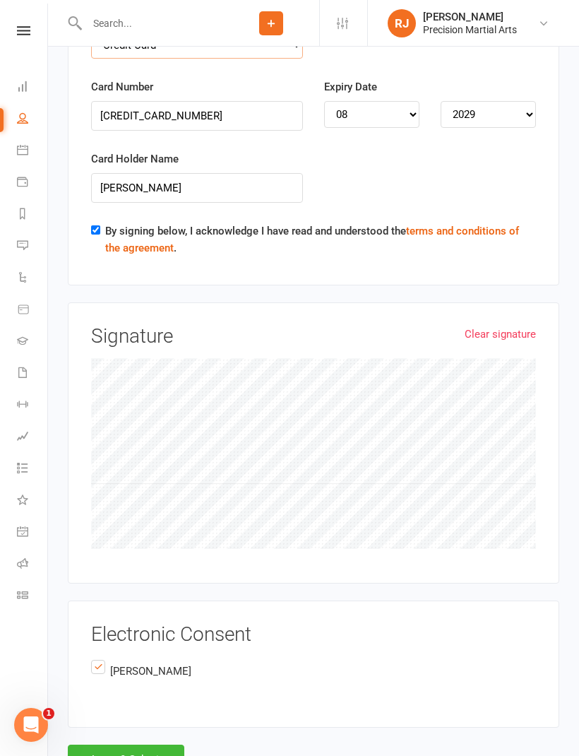
scroll to position [3560, 0]
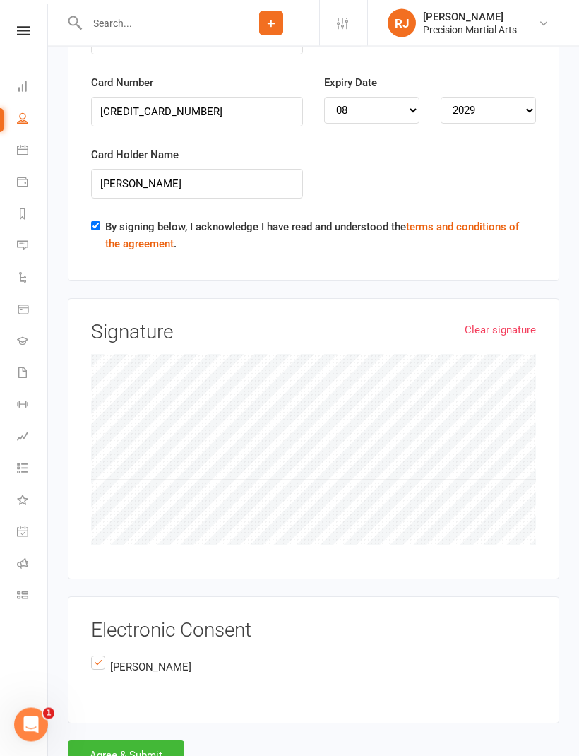
click at [126, 741] on button "Agree & Submit" at bounding box center [126, 756] width 117 height 30
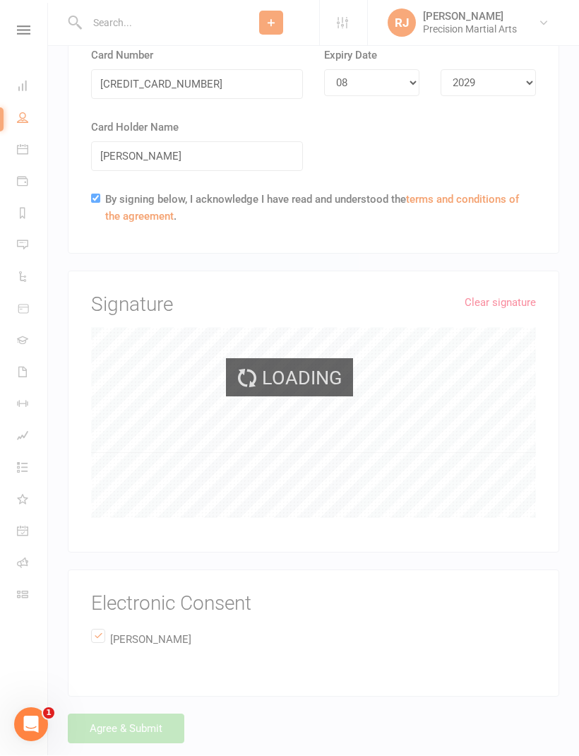
scroll to position [3533, 0]
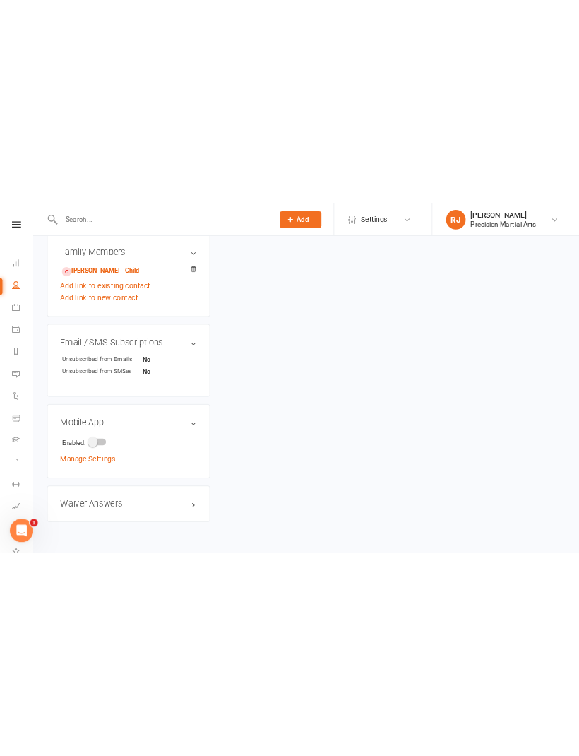
scroll to position [994, 0]
